Goal: Find specific page/section

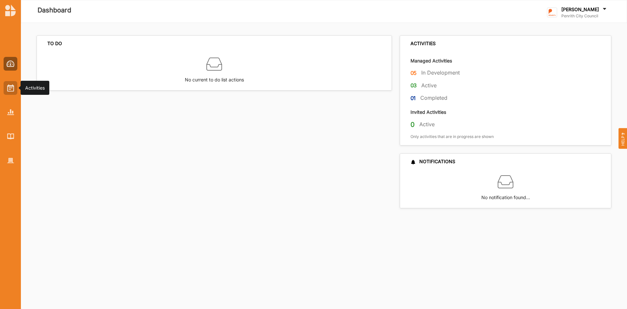
click at [7, 87] on img at bounding box center [10, 87] width 7 height 7
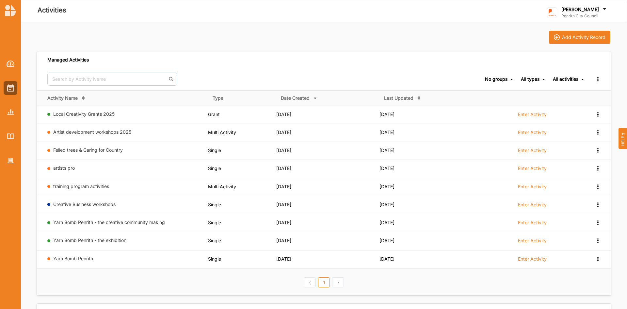
click at [89, 113] on link "Local Creativity Grants 2025" at bounding box center [83, 114] width 61 height 6
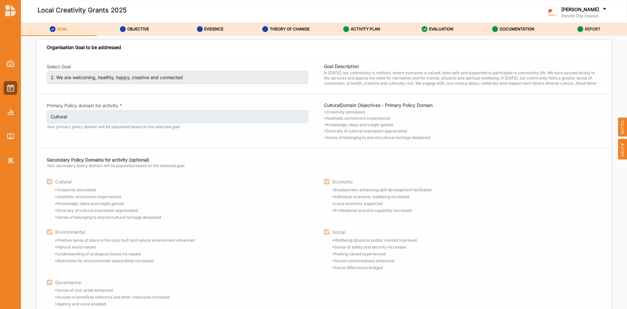
click at [590, 29] on label "REPORT" at bounding box center [593, 28] width 16 height 5
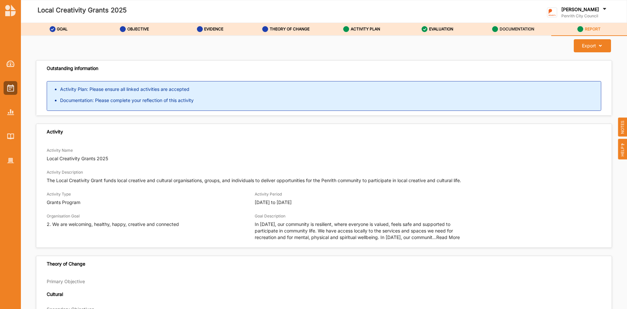
click at [506, 30] on label "DOCUMENTATION" at bounding box center [517, 28] width 35 height 5
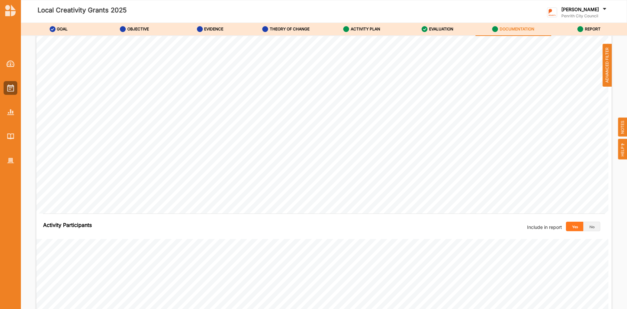
scroll to position [1176, 0]
